Goal: Task Accomplishment & Management: Manage account settings

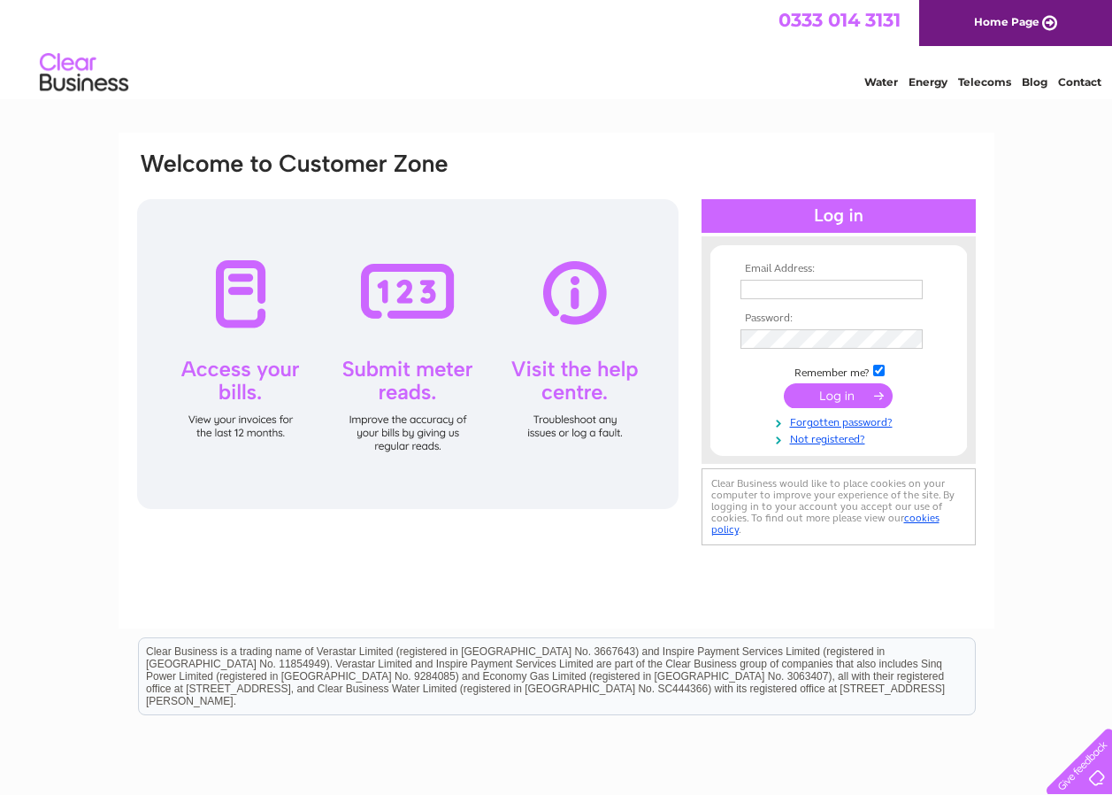
type input "mid.kent@btconnect.com"
click at [830, 388] on input "submit" at bounding box center [838, 395] width 109 height 25
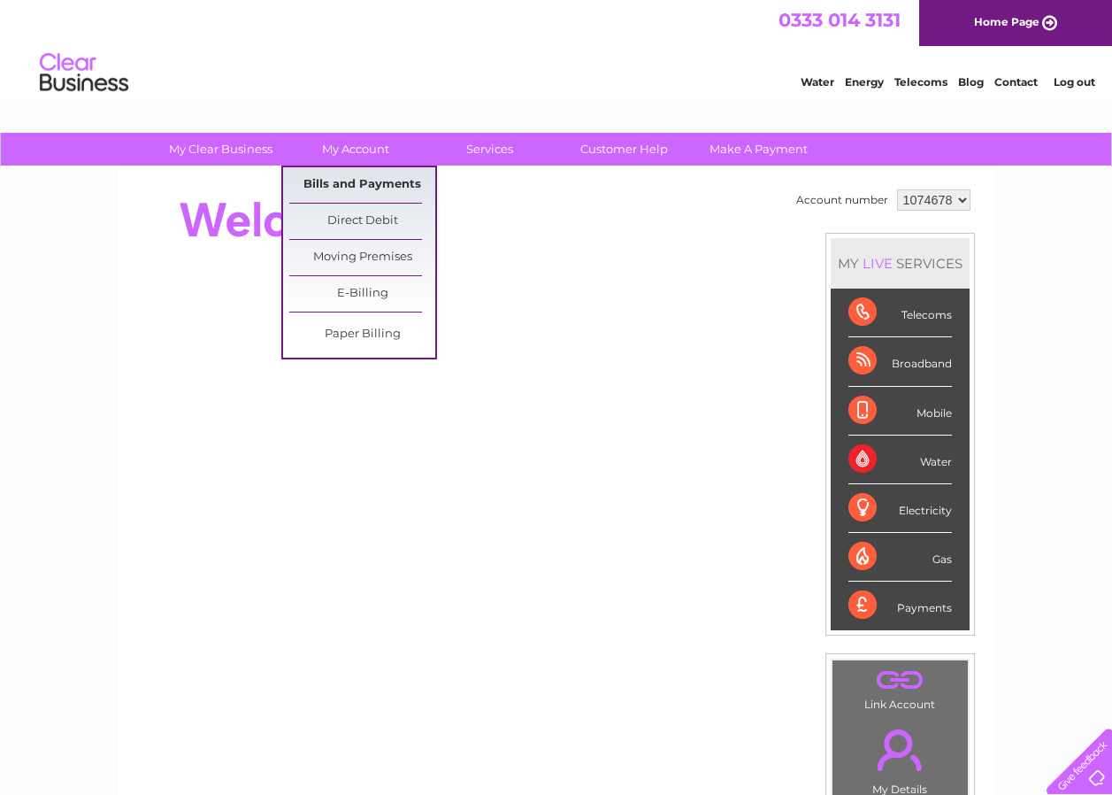
click at [342, 175] on link "Bills and Payments" at bounding box center [362, 184] width 146 height 35
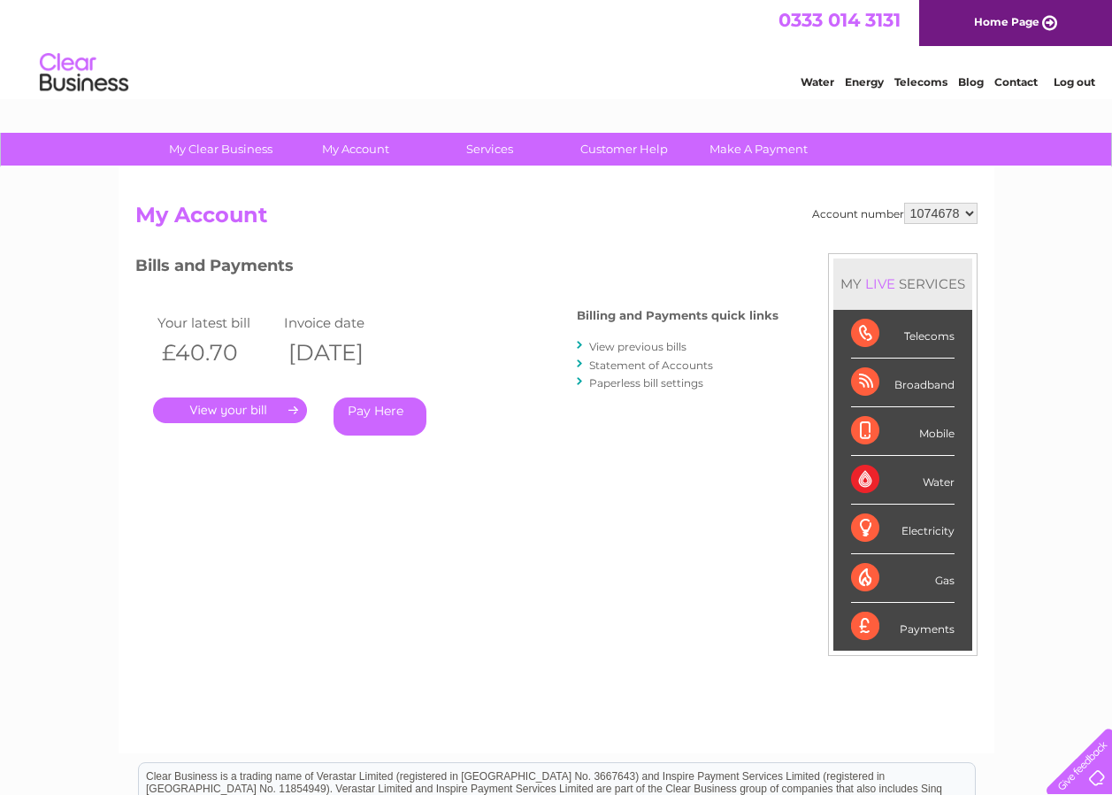
click at [238, 404] on link "." at bounding box center [230, 410] width 154 height 26
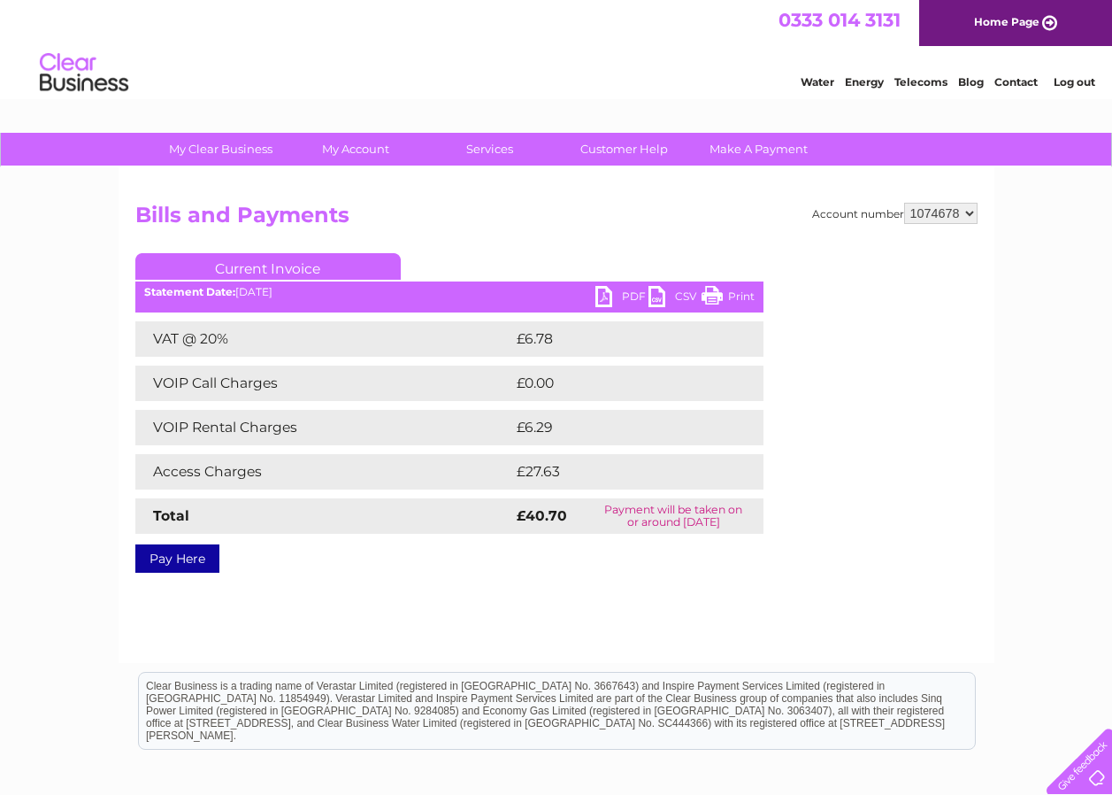
drag, startPoint x: 711, startPoint y: 296, endPoint x: 119, endPoint y: 36, distance: 646.3
click at [711, 296] on link "Print" at bounding box center [728, 299] width 53 height 26
click at [1067, 78] on link "Log out" at bounding box center [1075, 81] width 42 height 13
